Goal: Find specific page/section: Find specific page/section

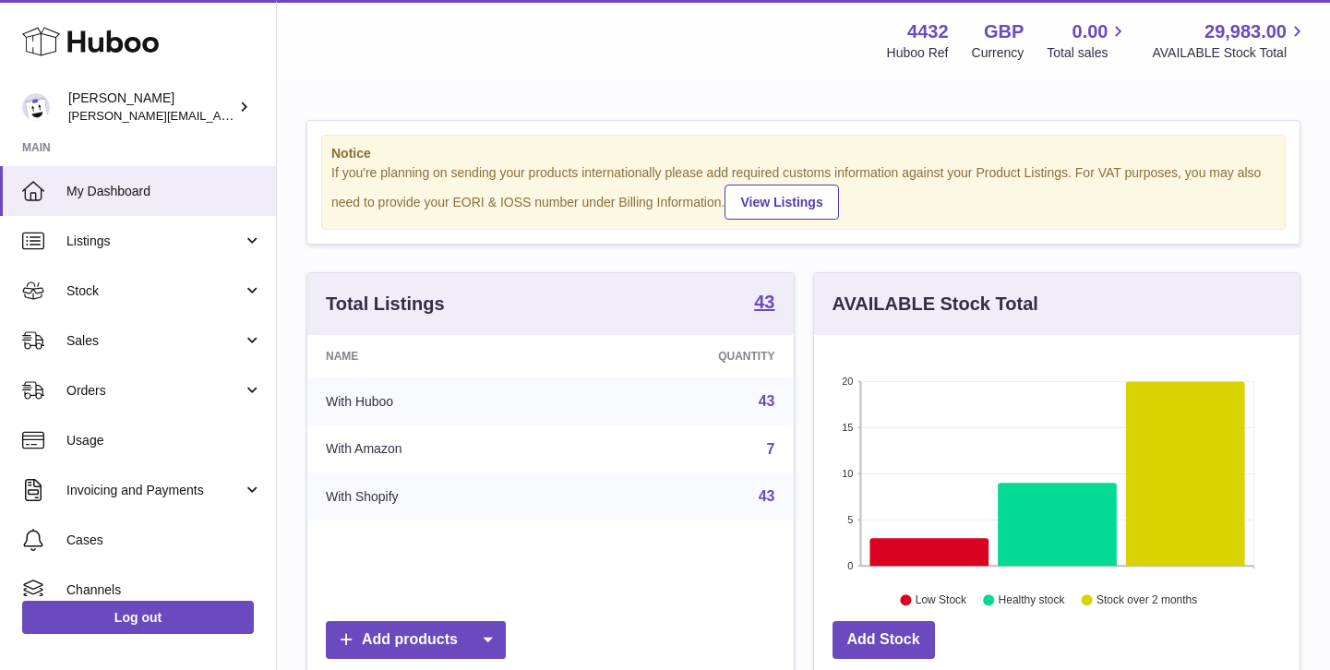
scroll to position [288, 485]
click at [180, 351] on link "Sales" at bounding box center [138, 341] width 276 height 50
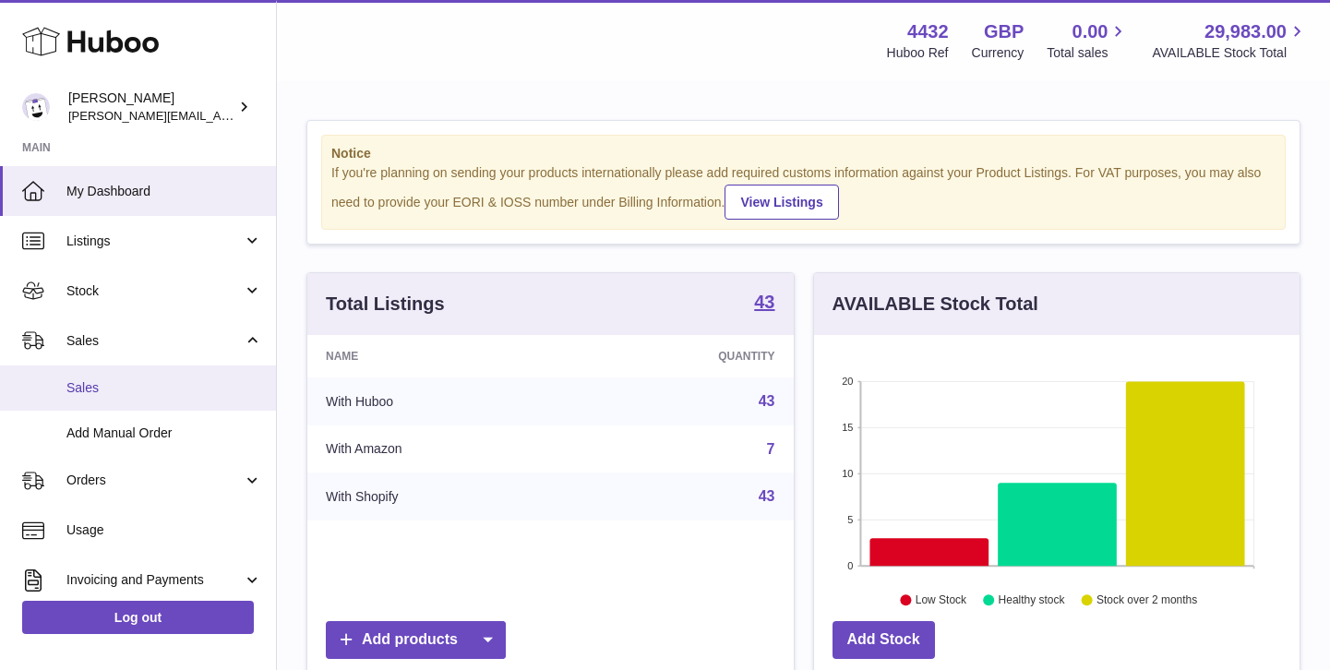
click at [172, 382] on span "Sales" at bounding box center [164, 388] width 196 height 18
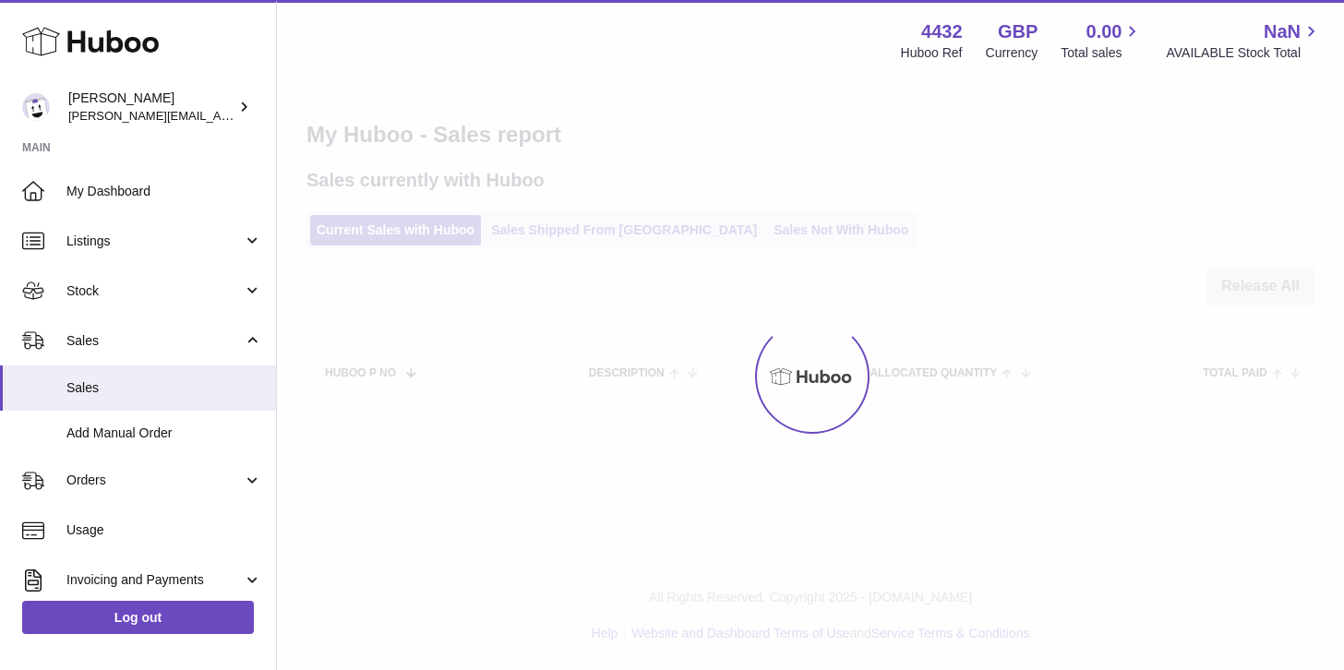
click at [731, 221] on div "Menu Huboo 4432 Huboo Ref GBP Currency 0.00 Total sales NaN AVAILABLE Stock Tot…" at bounding box center [810, 217] width 1067 height 435
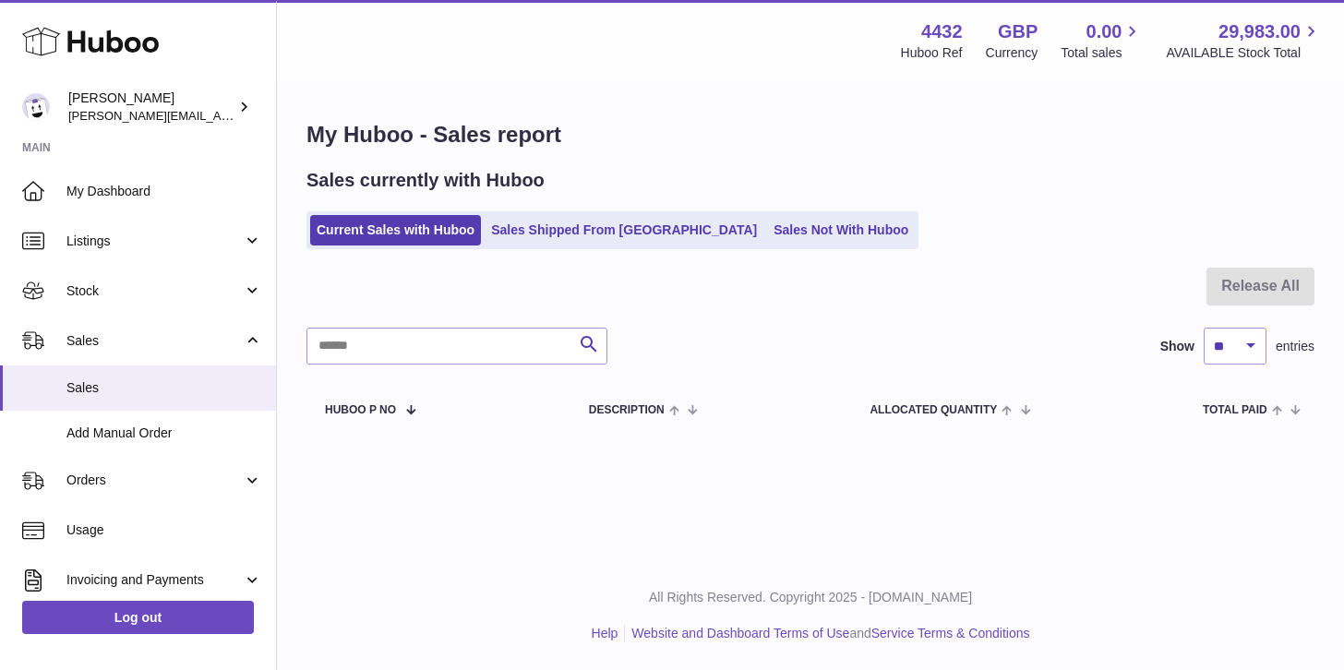
click at [767, 221] on link "Sales Not With Huboo" at bounding box center [841, 230] width 148 height 30
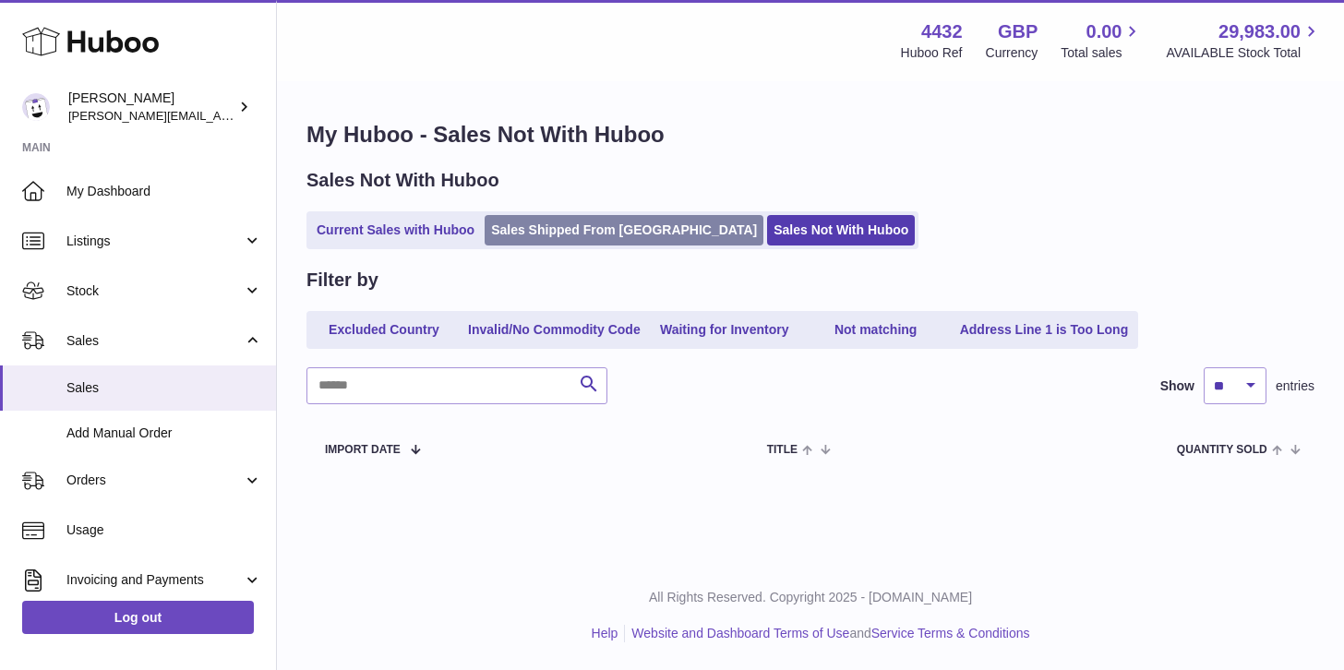
click at [597, 235] on link "Sales Shipped From [GEOGRAPHIC_DATA]" at bounding box center [624, 230] width 279 height 30
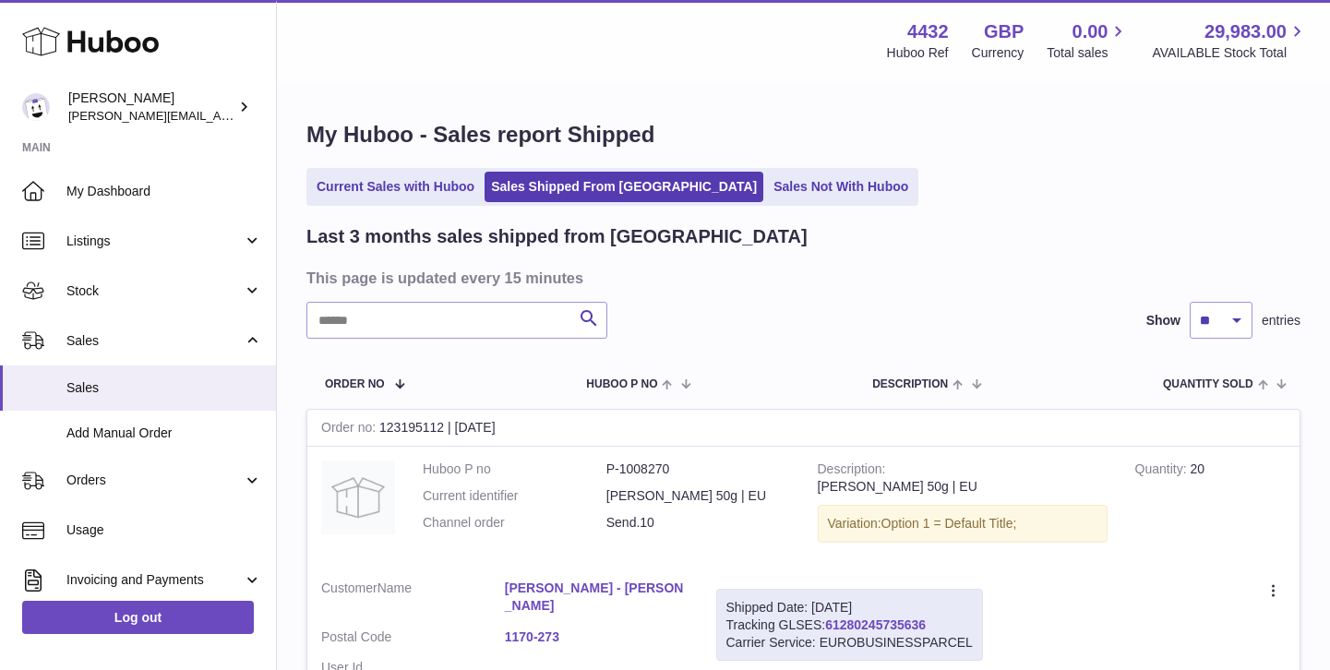
click at [866, 621] on link "61280245735636" at bounding box center [875, 624] width 101 height 15
